Goal: Check status: Check status

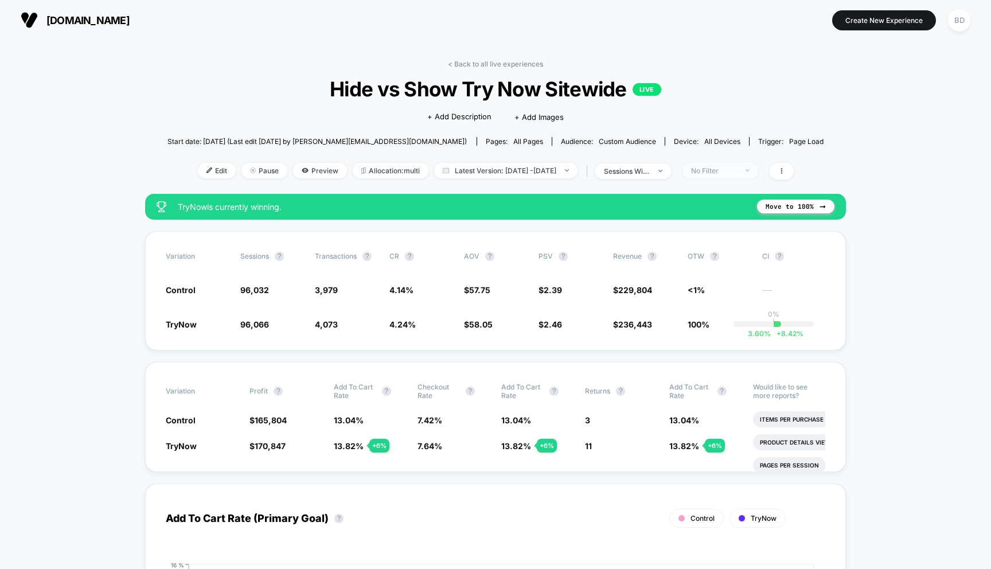
click at [737, 170] on div "No Filter" at bounding box center [714, 170] width 46 height 9
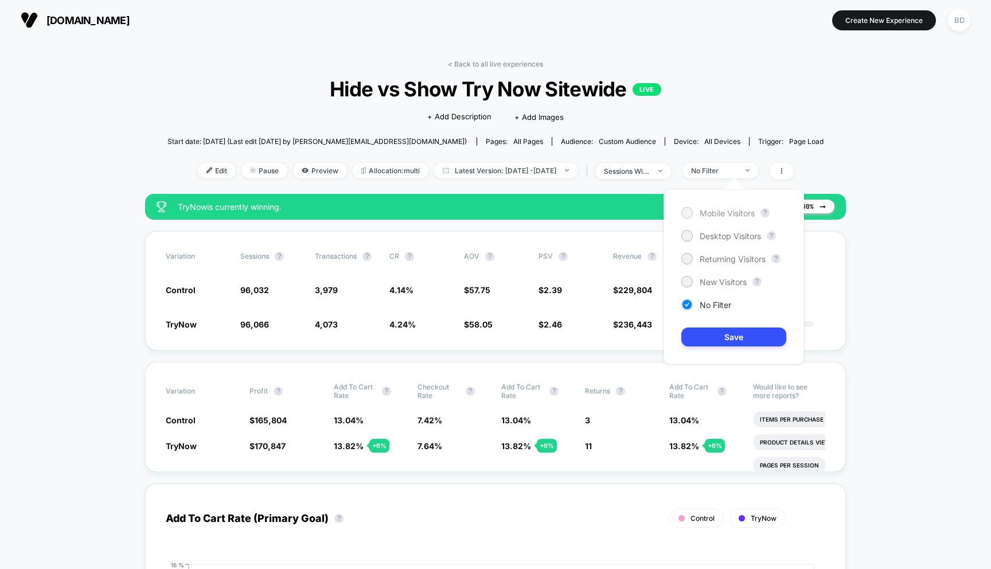
click at [719, 214] on span "Mobile Visitors" at bounding box center [726, 213] width 55 height 10
click at [732, 333] on button "Save" at bounding box center [733, 336] width 105 height 19
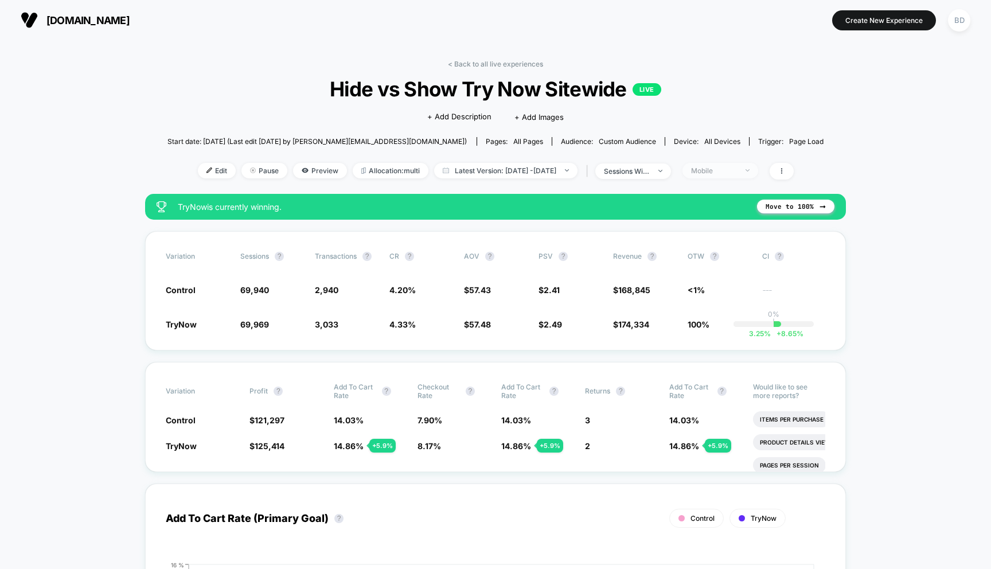
click at [750, 164] on span "Mobile" at bounding box center [720, 170] width 76 height 15
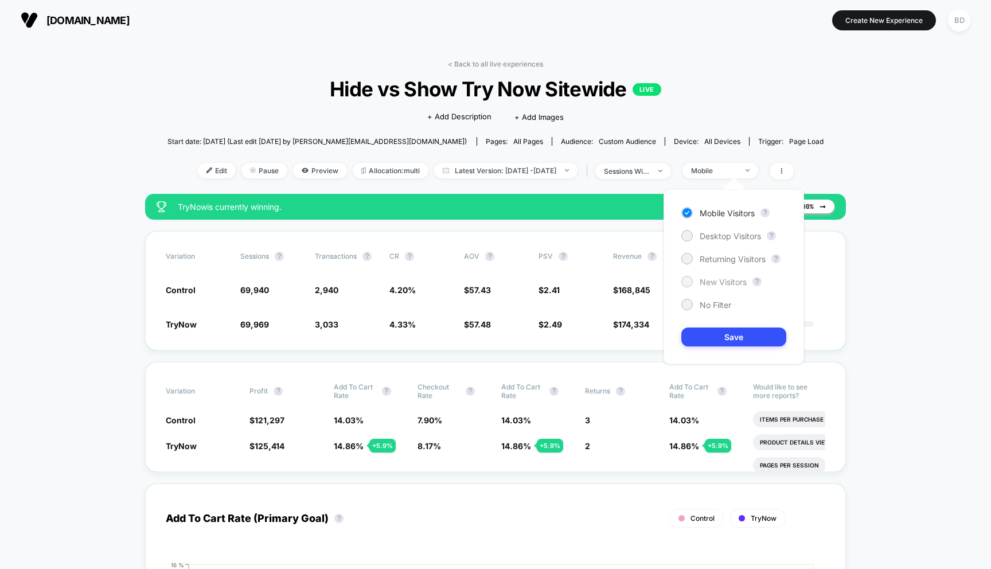
click at [718, 280] on span "New Visitors" at bounding box center [722, 282] width 47 height 10
click at [741, 338] on button "Save" at bounding box center [733, 336] width 105 height 19
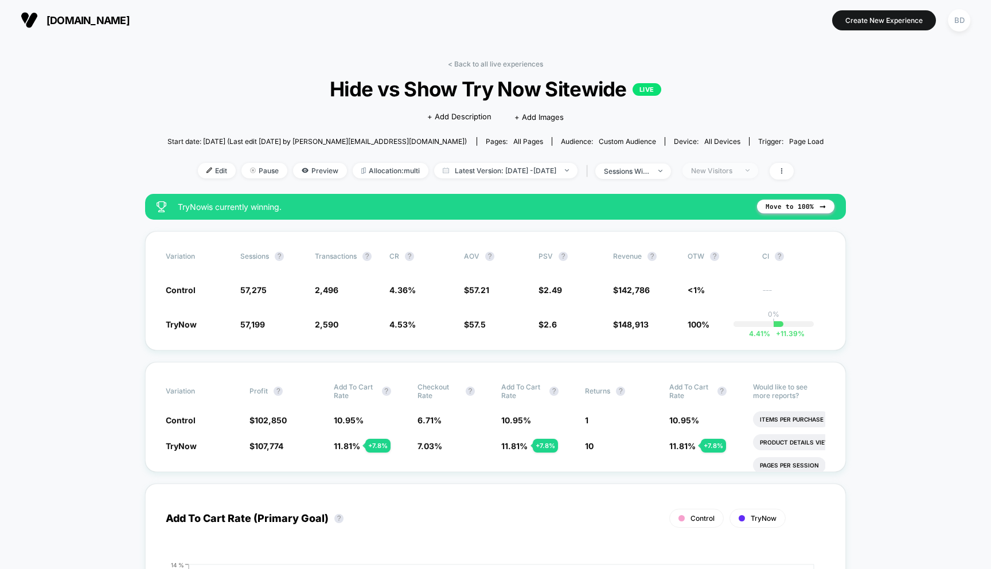
click at [737, 171] on div "New Visitors" at bounding box center [714, 170] width 46 height 9
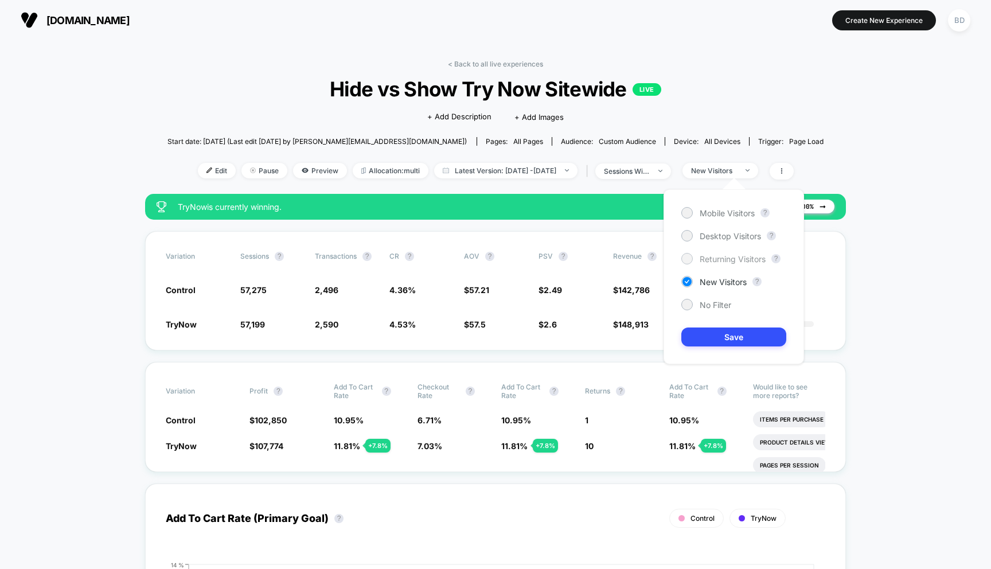
click at [716, 260] on span "Returning Visitors" at bounding box center [732, 259] width 66 height 10
click at [719, 338] on button "Save" at bounding box center [733, 336] width 105 height 19
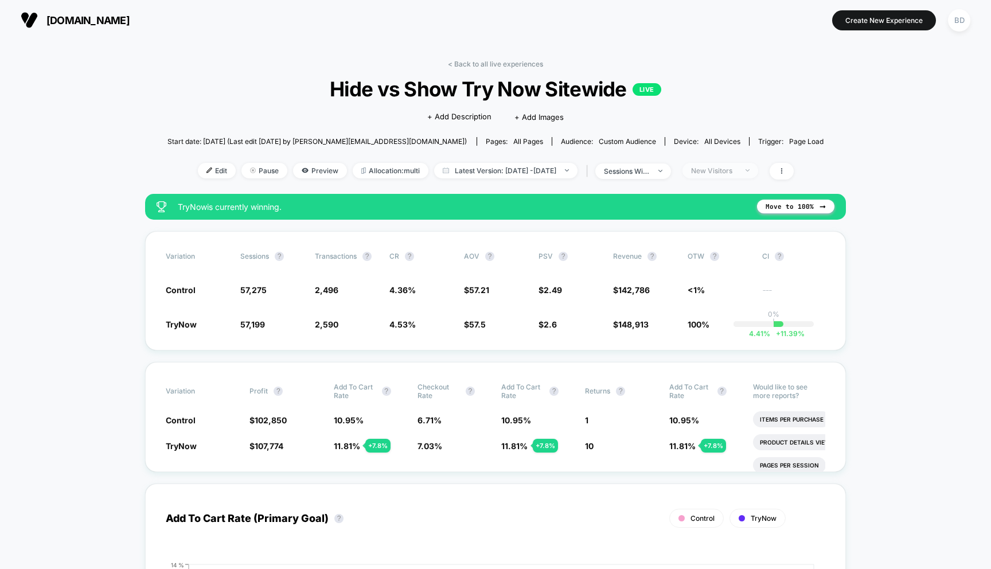
click at [737, 170] on div "New Visitors" at bounding box center [714, 170] width 46 height 9
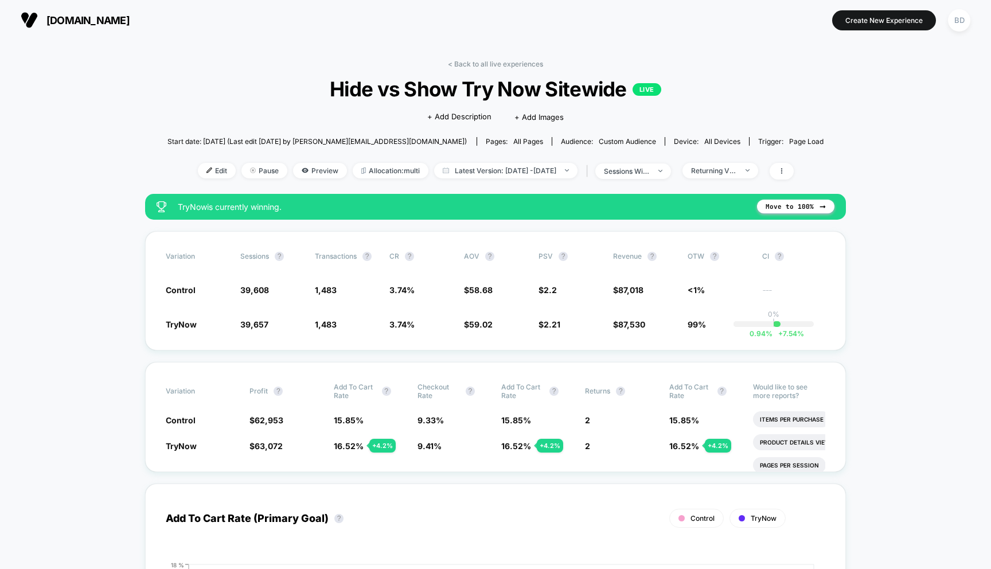
click at [481, 171] on span "Latest Version: Oct 8, 2025 - Oct 7, 2025" at bounding box center [505, 170] width 143 height 15
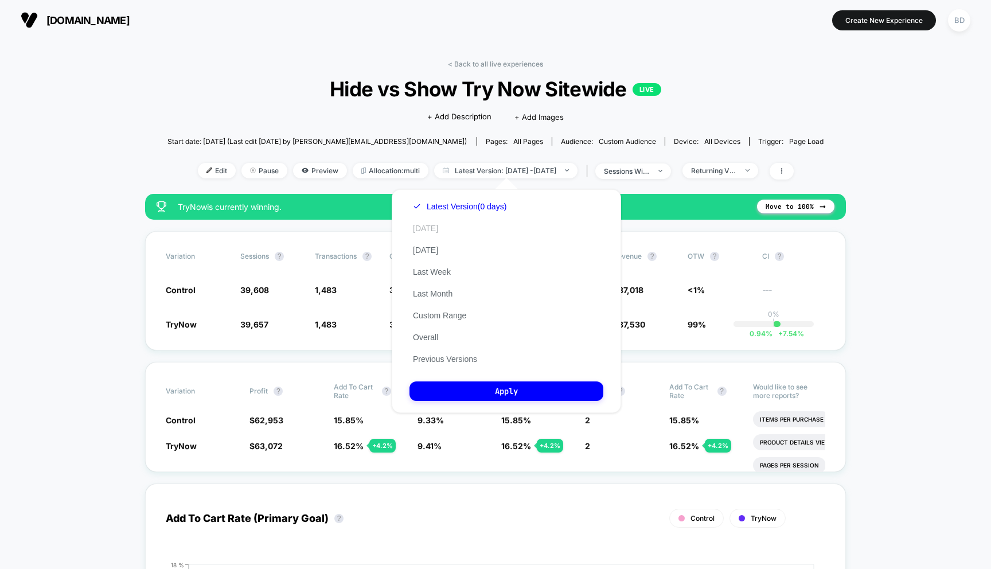
click at [419, 227] on button "Today" at bounding box center [425, 228] width 32 height 10
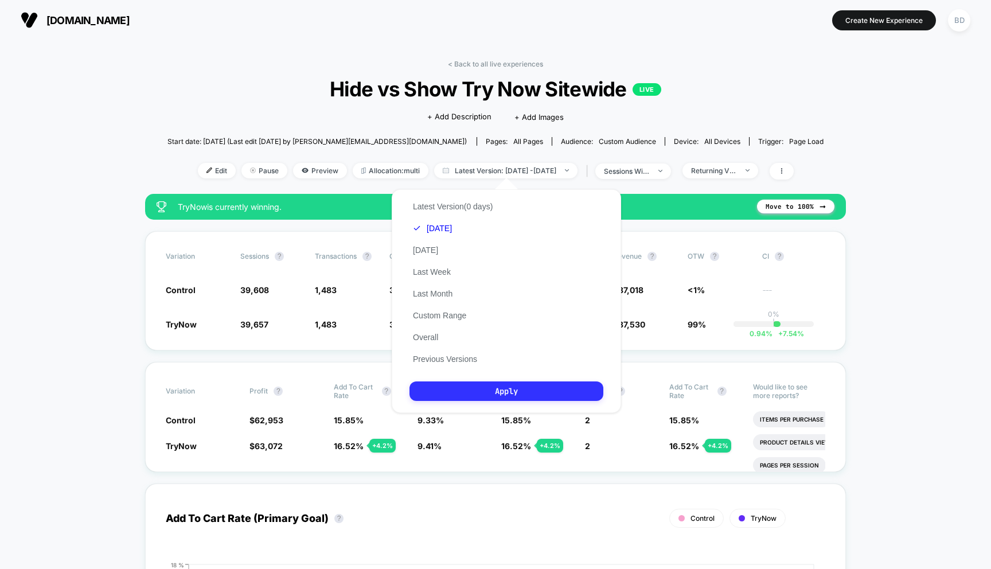
click at [498, 389] on button "Apply" at bounding box center [506, 390] width 194 height 19
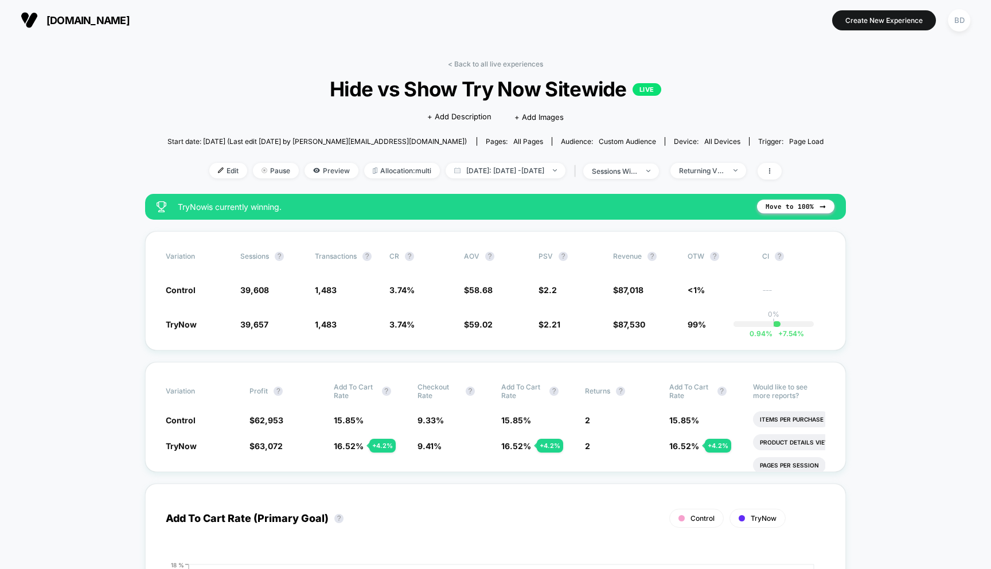
click at [232, 87] on span "Hide vs Show Try Now Sitewide LIVE" at bounding box center [495, 89] width 591 height 24
click at [565, 167] on span "Today: Oct 6, 2025 - Oct 7, 2025" at bounding box center [505, 170] width 120 height 15
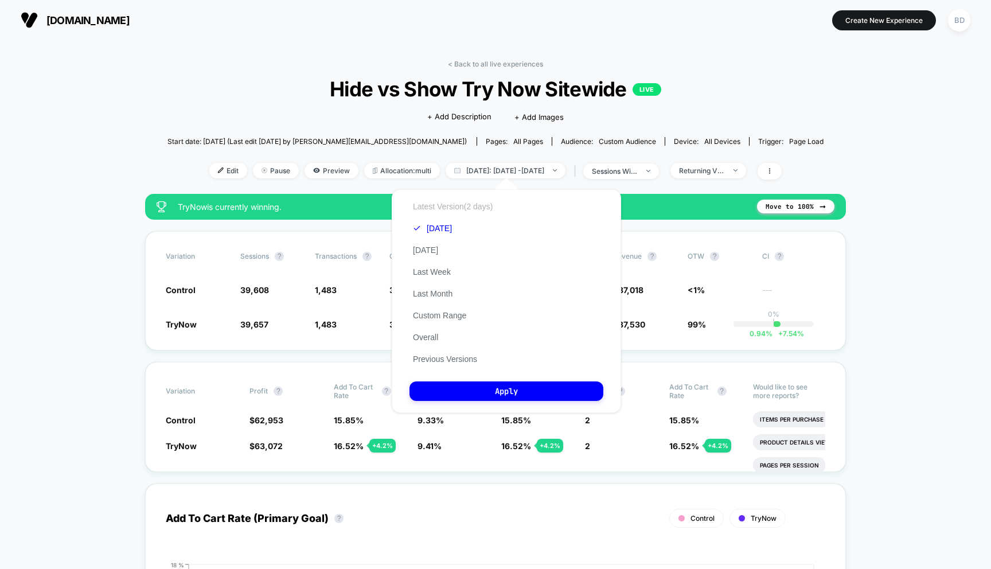
click at [469, 207] on button "Latest Version (2 days)" at bounding box center [452, 206] width 87 height 10
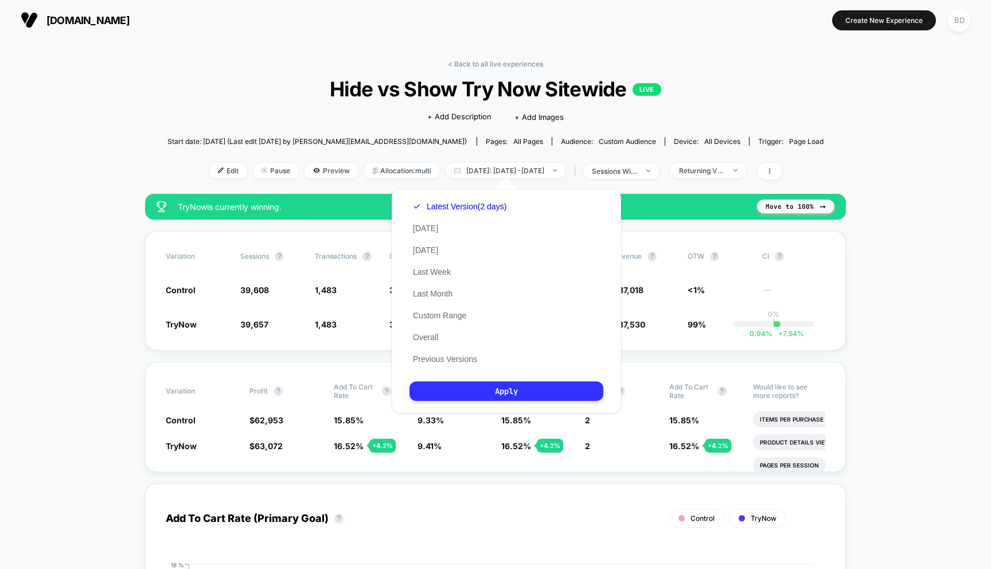
click at [509, 387] on button "Apply" at bounding box center [506, 390] width 194 height 19
